Goal: Information Seeking & Learning: Learn about a topic

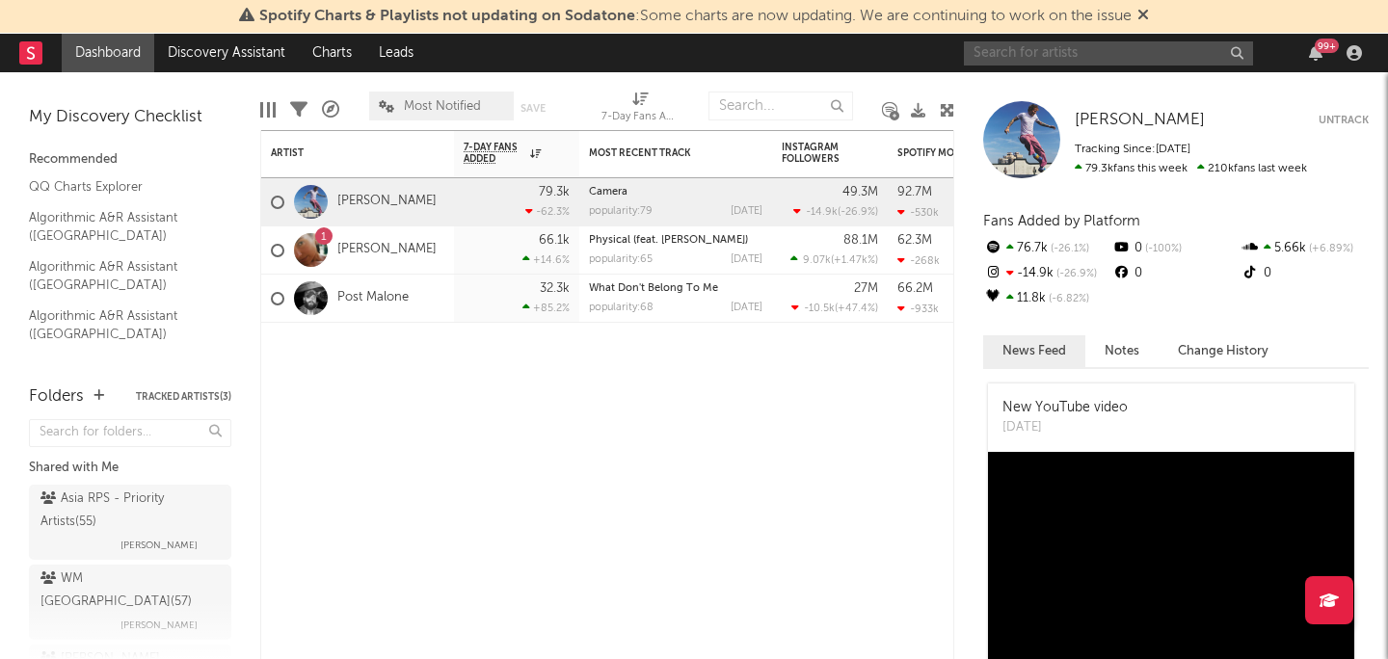
click at [1057, 51] on input "text" at bounding box center [1108, 53] width 289 height 24
click at [1045, 56] on input "text" at bounding box center [1108, 53] width 289 height 24
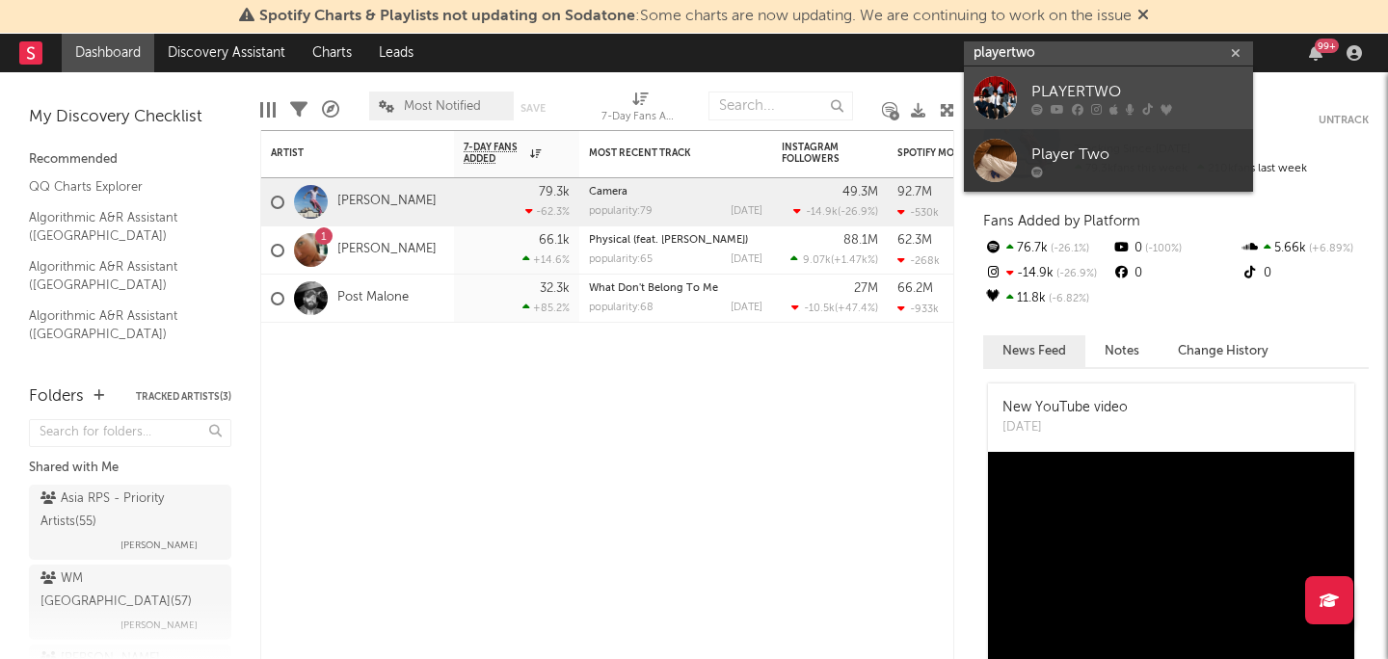
type input "playertwo"
click at [1095, 83] on div "PLAYERTWO" at bounding box center [1137, 91] width 212 height 23
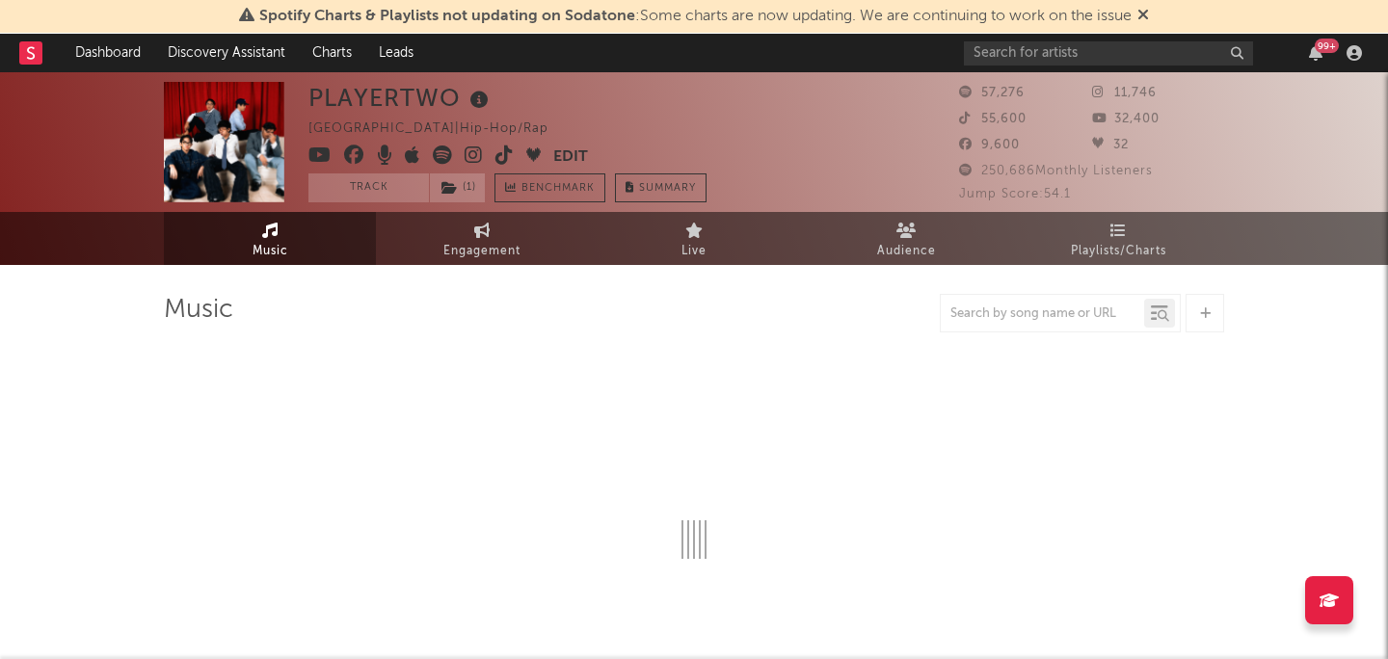
select select "6m"
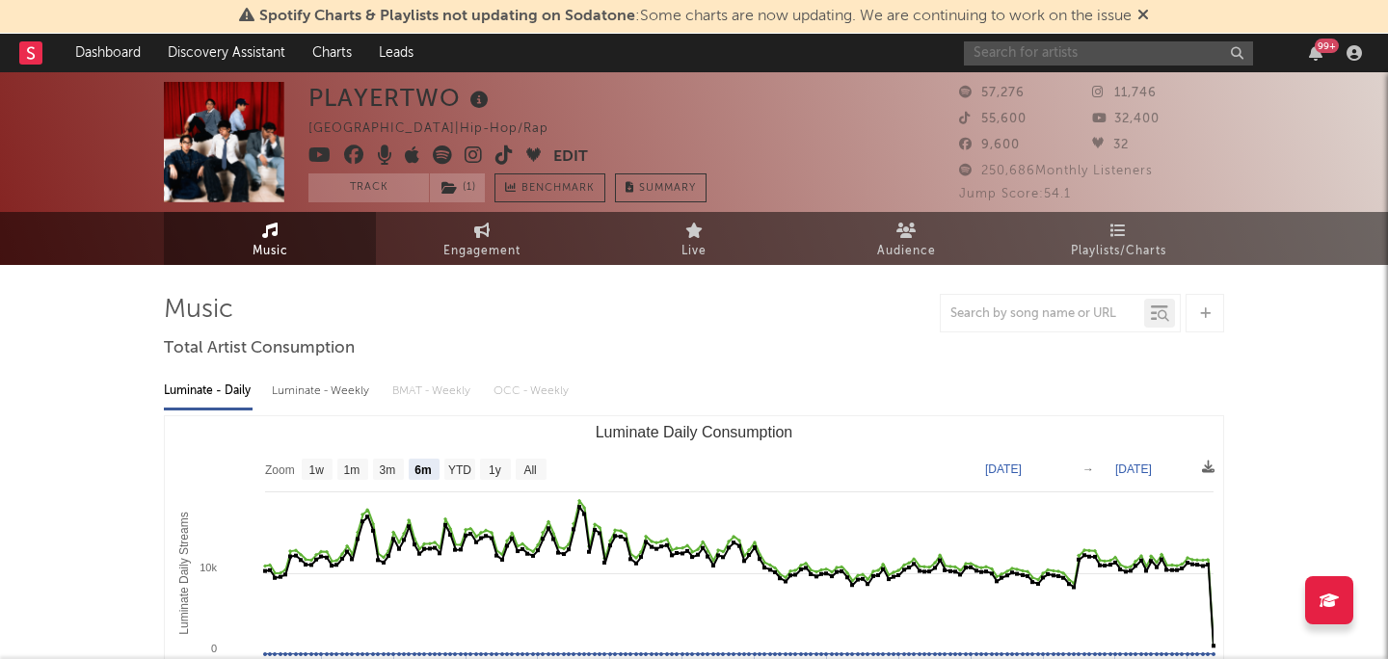
click at [1111, 53] on input "text" at bounding box center [1108, 53] width 289 height 24
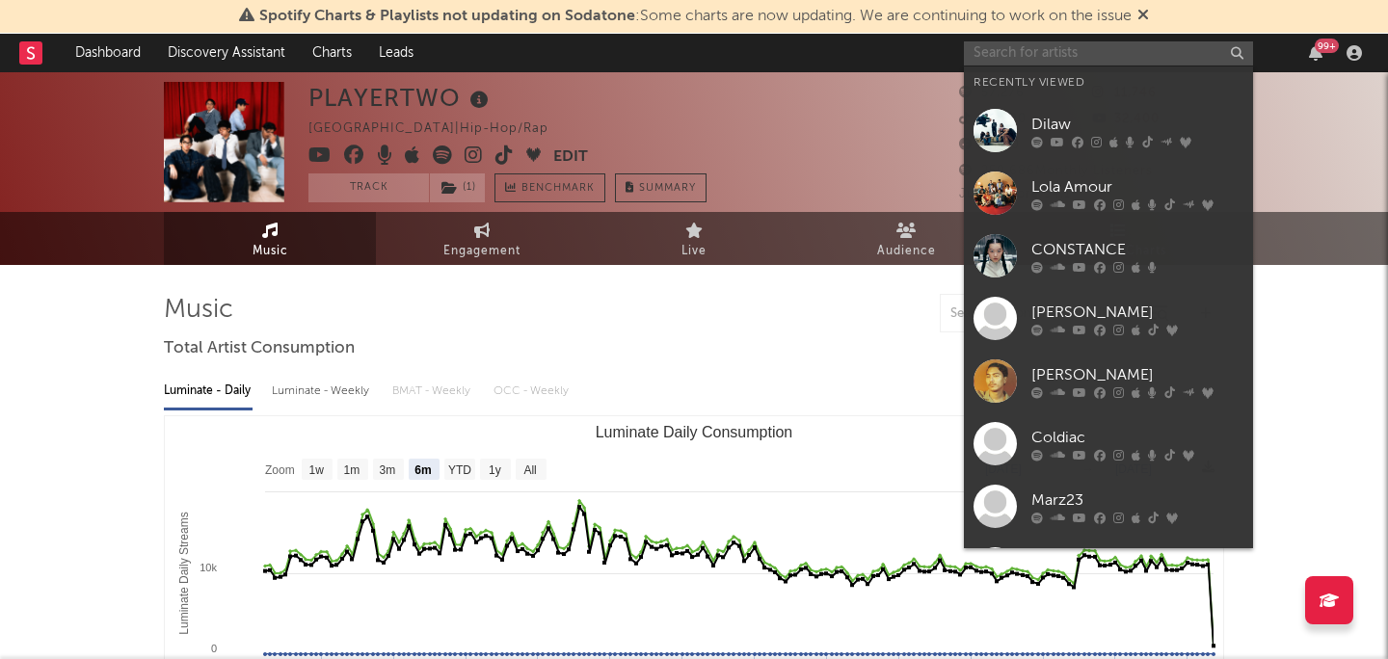
paste input "a six-piece folk-pop band from [GEOGRAPHIC_DATA], [GEOGRAPHIC_DATA], known for …"
type input "a six-piece folk-pop band from [GEOGRAPHIC_DATA], [GEOGRAPHIC_DATA], known for …"
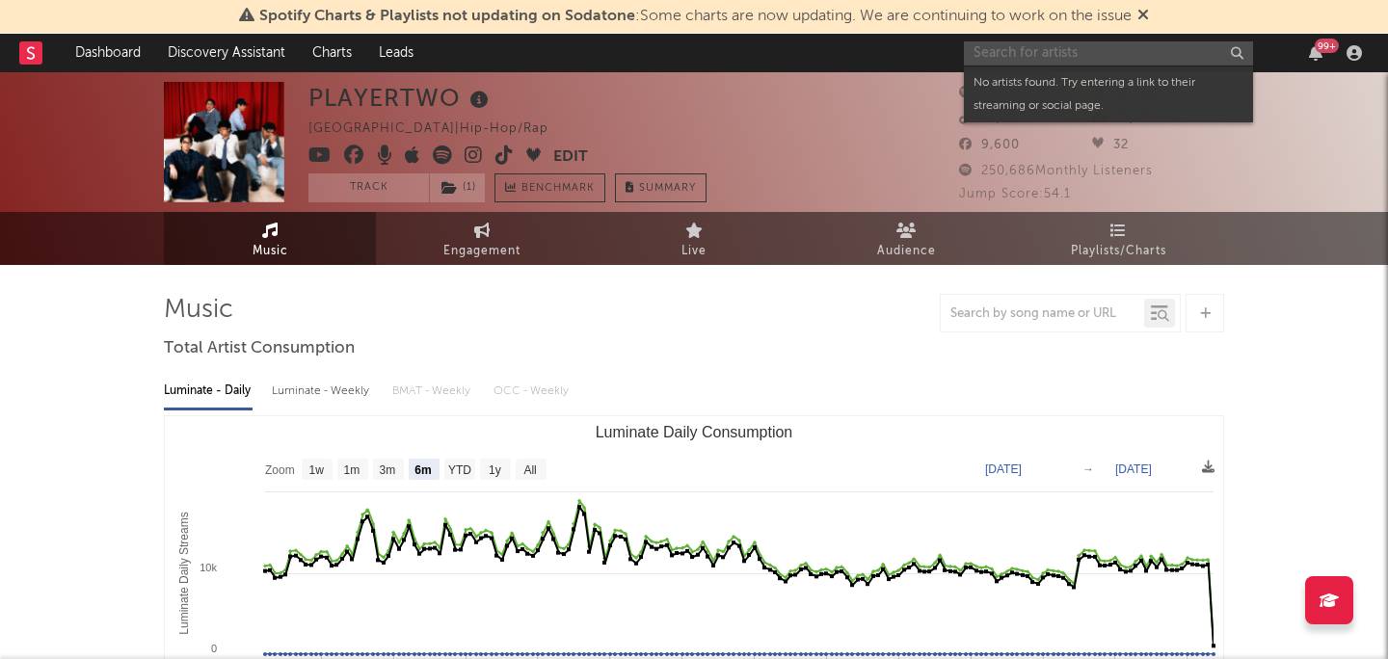
click at [1104, 48] on input "text" at bounding box center [1108, 53] width 289 height 24
paste input "SUGARCANE"
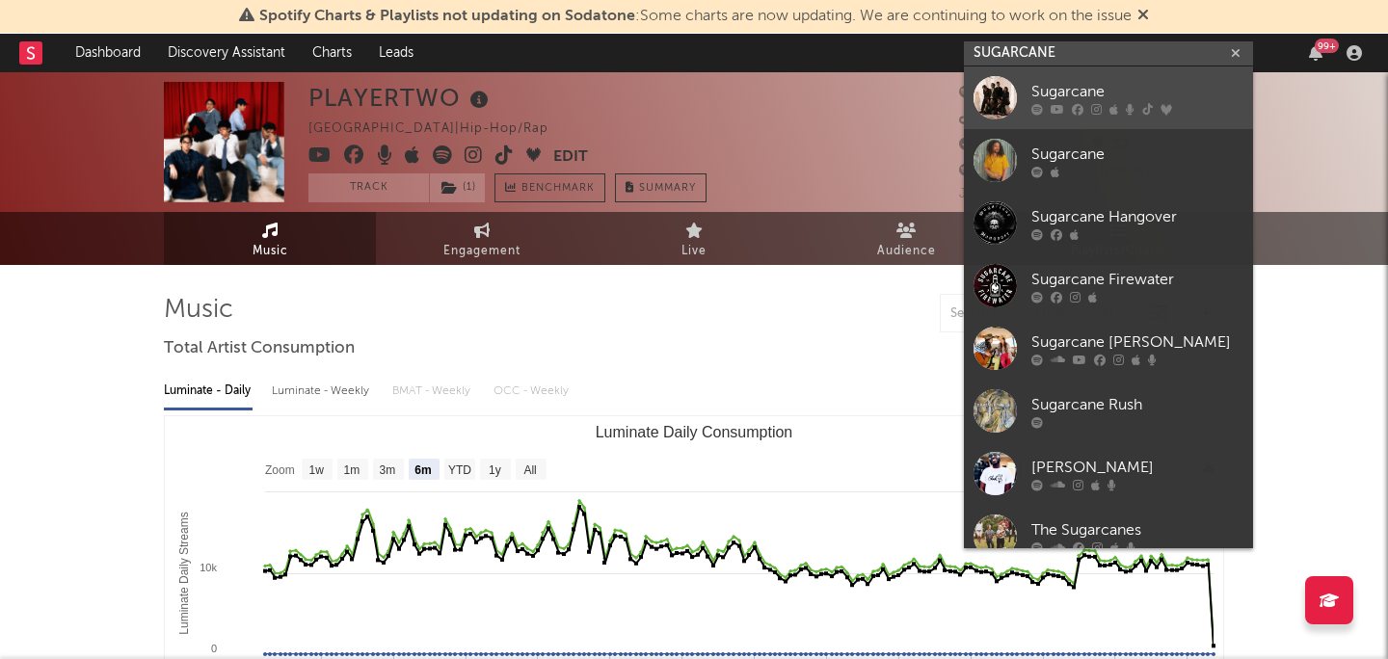
type input "SUGARCANE"
click at [1104, 82] on div "Sugarcane" at bounding box center [1137, 91] width 212 height 23
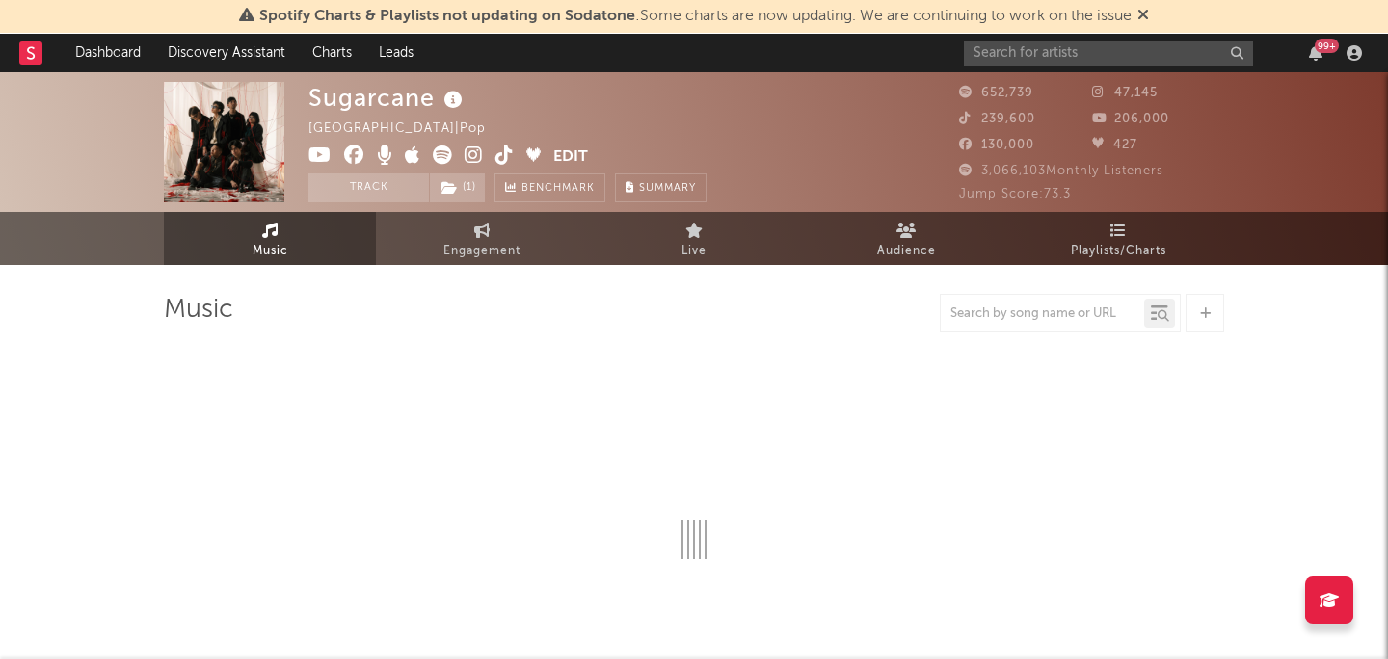
select select "6m"
